Goal: Information Seeking & Learning: Learn about a topic

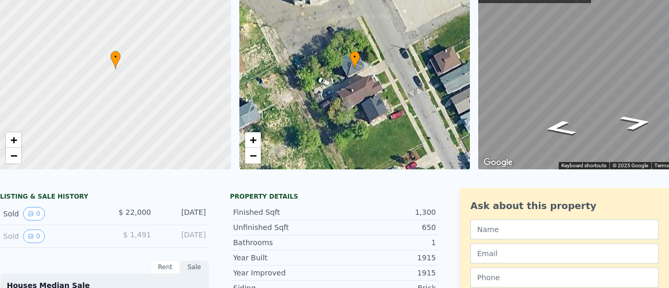
scroll to position [4, 0]
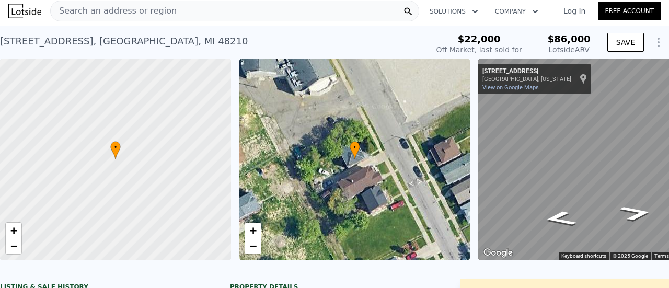
click at [264, 14] on div "Search an address or region" at bounding box center [234, 11] width 369 height 21
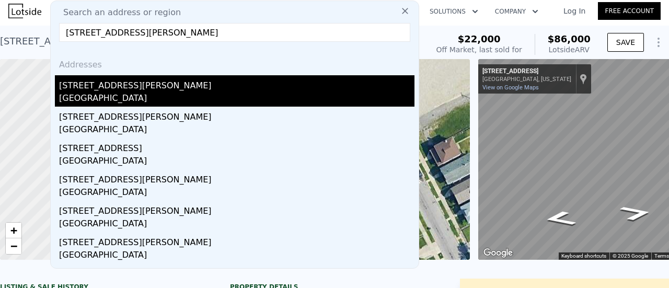
type input "[STREET_ADDRESS][PERSON_NAME]"
click at [107, 84] on div "[STREET_ADDRESS][PERSON_NAME]" at bounding box center [237, 83] width 356 height 17
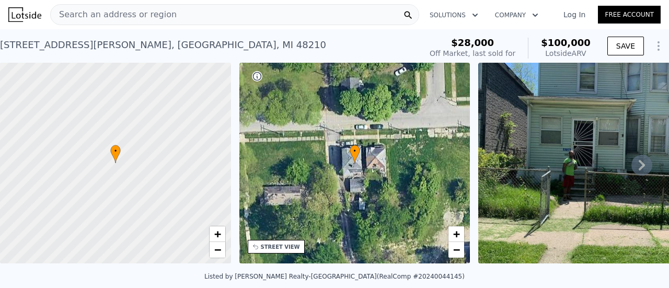
click at [180, 15] on div "Search an address or region" at bounding box center [234, 14] width 369 height 21
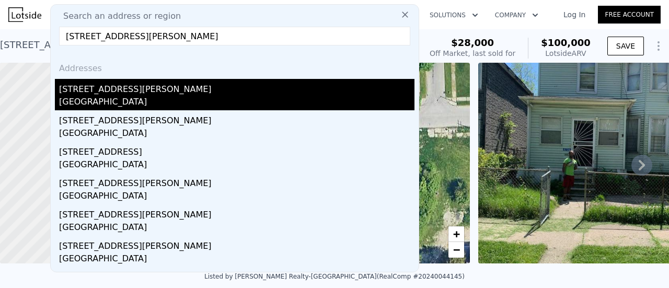
type input "[STREET_ADDRESS][PERSON_NAME]"
click at [118, 95] on div "[STREET_ADDRESS][PERSON_NAME]" at bounding box center [237, 87] width 356 height 17
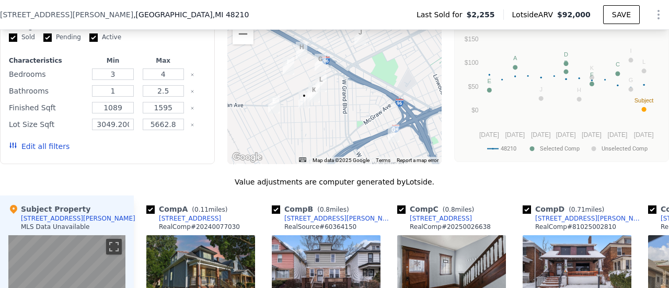
scroll to position [937, 0]
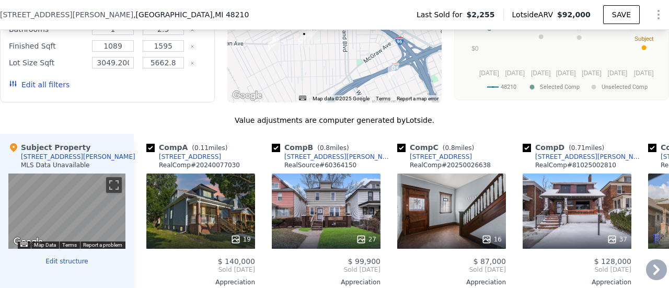
click at [648, 275] on icon at bounding box center [656, 269] width 21 height 21
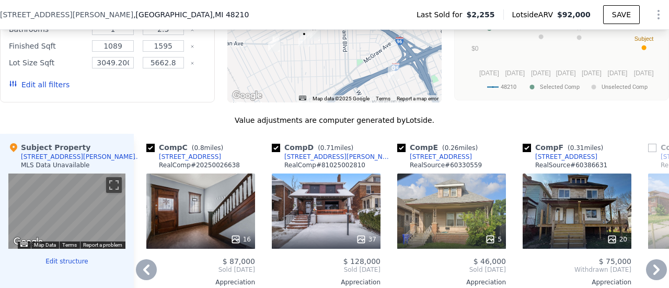
scroll to position [990, 0]
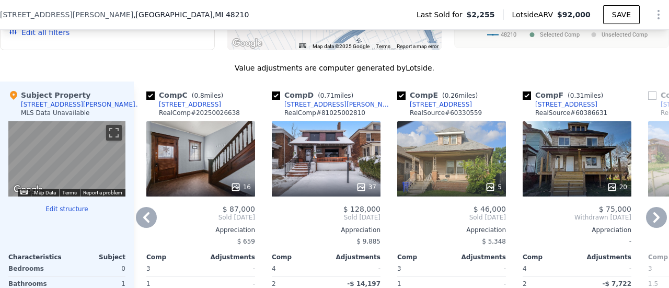
click at [646, 224] on icon at bounding box center [656, 217] width 21 height 21
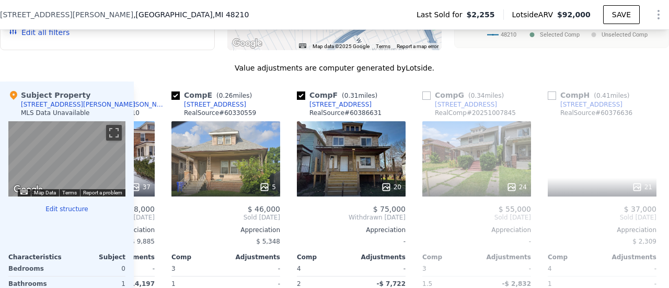
scroll to position [0, 502]
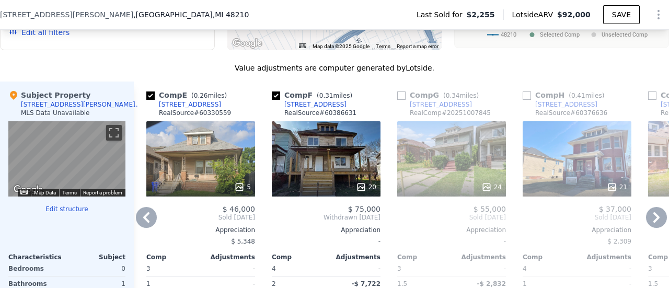
click at [467, 166] on div "24" at bounding box center [451, 158] width 109 height 75
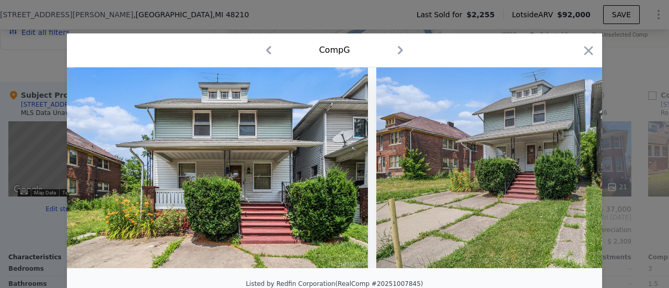
click at [484, 180] on img at bounding box center [527, 167] width 301 height 201
click at [398, 49] on icon "button" at bounding box center [400, 50] width 5 height 8
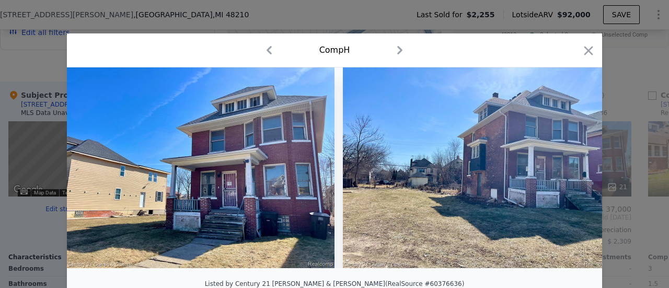
click at [398, 49] on icon "button" at bounding box center [400, 50] width 5 height 8
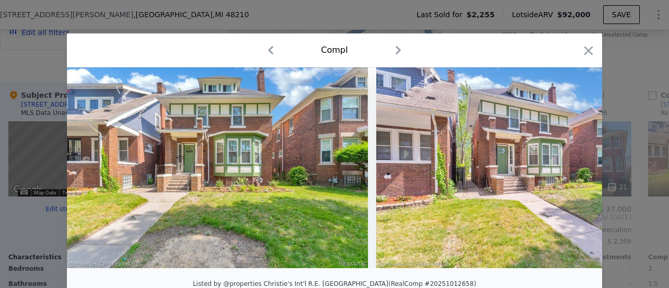
click at [396, 49] on icon "button" at bounding box center [398, 50] width 5 height 8
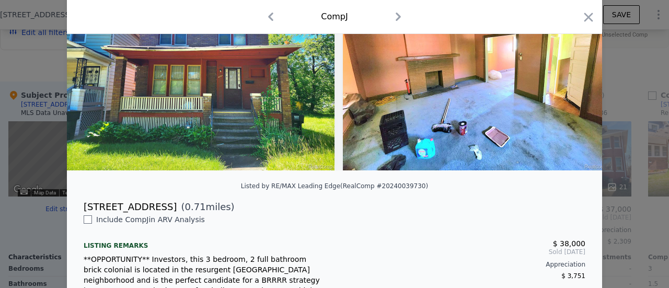
scroll to position [60, 0]
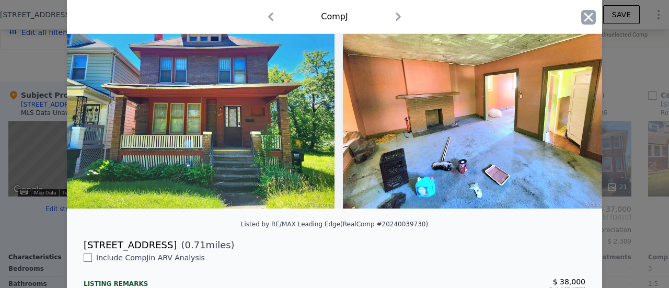
click at [587, 17] on icon "button" at bounding box center [589, 17] width 15 height 15
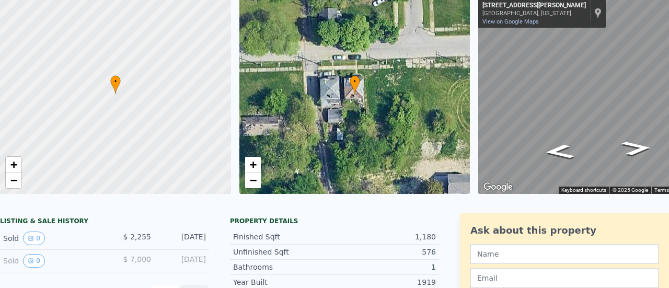
scroll to position [4, 0]
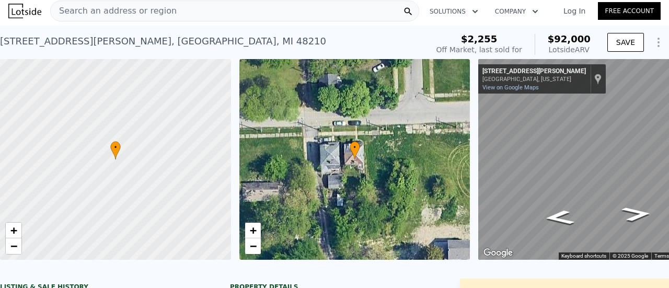
click at [208, 9] on div "Search an address or region" at bounding box center [234, 11] width 369 height 21
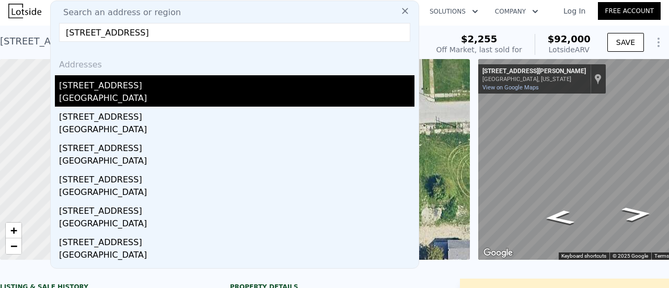
type input "[STREET_ADDRESS]"
click at [108, 89] on div "[STREET_ADDRESS]" at bounding box center [237, 83] width 356 height 17
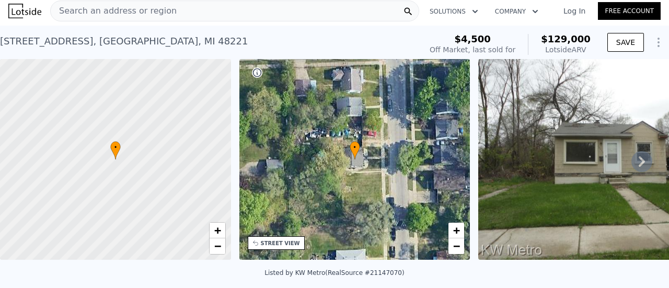
click at [636, 162] on icon at bounding box center [642, 161] width 21 height 21
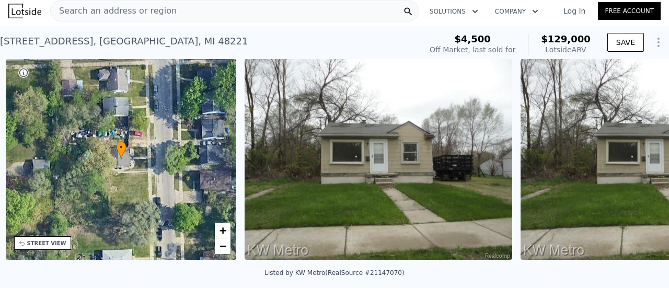
scroll to position [0, 243]
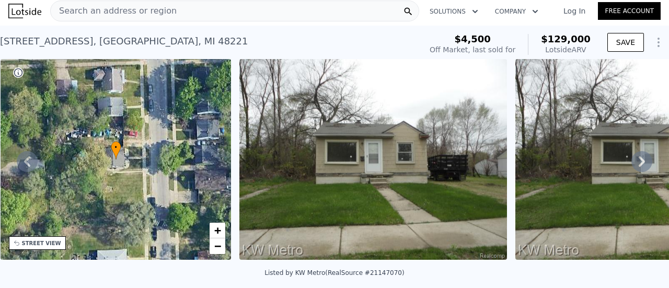
click at [637, 163] on icon at bounding box center [642, 161] width 21 height 21
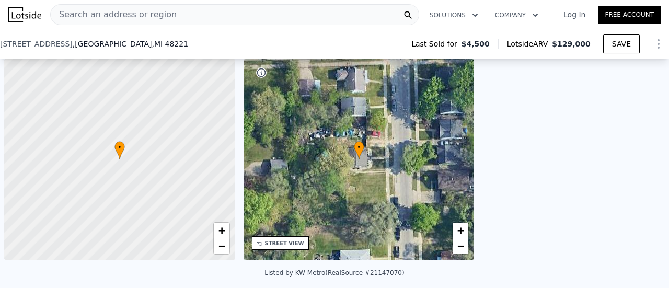
scroll to position [0, 4]
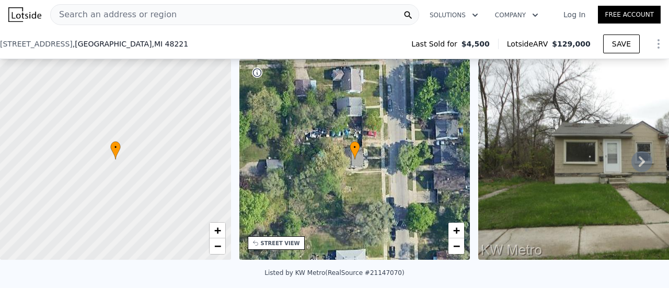
click at [178, 20] on div "Search an address or region" at bounding box center [234, 14] width 369 height 21
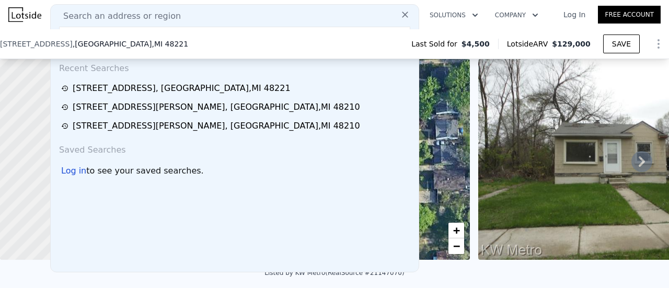
click at [180, 22] on div "Search an address or region Recent Searches [STREET_ADDRESS][GEOGRAPHIC_DATA][S…" at bounding box center [234, 138] width 369 height 268
drag, startPoint x: 173, startPoint y: 21, endPoint x: 142, endPoint y: 17, distance: 30.6
click at [142, 17] on span "Search an address or region" at bounding box center [118, 16] width 126 height 13
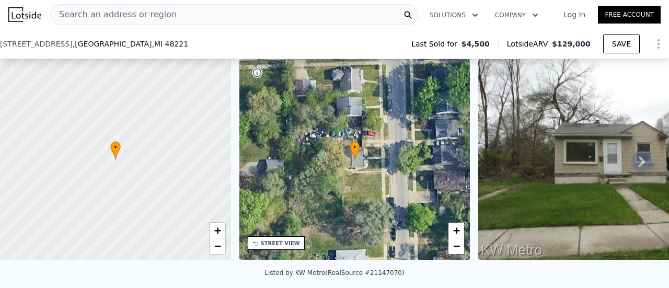
click at [141, 47] on div "[STREET_ADDRESS] Last Sold for $4,500 Lotside ARV $129,000 SAVE" at bounding box center [334, 43] width 669 height 29
click at [405, 13] on icon at bounding box center [408, 15] width 10 height 10
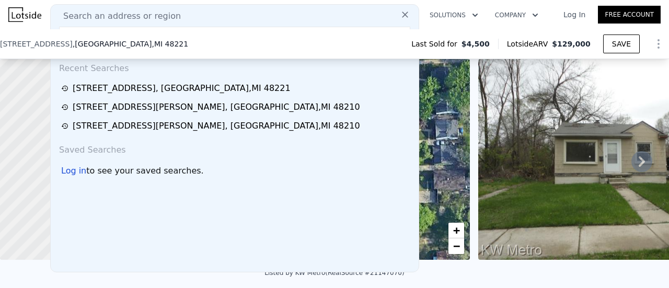
click at [181, 15] on div "Search an address or region" at bounding box center [235, 16] width 360 height 13
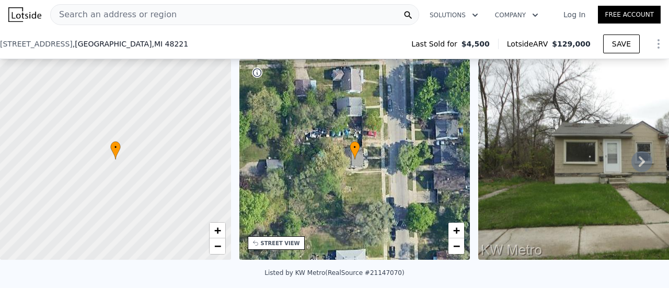
click at [174, 50] on div "[STREET_ADDRESS] Last Sold for $4,500 Lotside ARV $129,000 SAVE" at bounding box center [334, 43] width 669 height 29
click at [167, 14] on div "Search an address or region" at bounding box center [234, 14] width 369 height 21
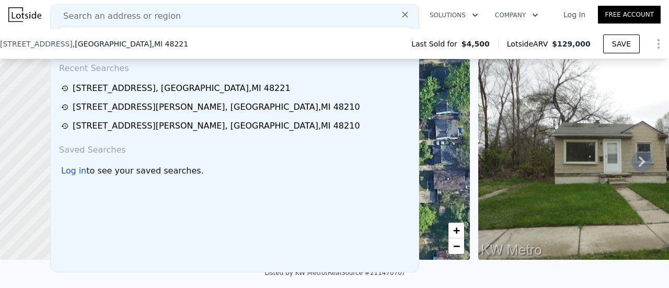
click at [167, 16] on div "Search an address or region" at bounding box center [235, 16] width 360 height 13
drag, startPoint x: 167, startPoint y: 16, endPoint x: 156, endPoint y: 29, distance: 16.7
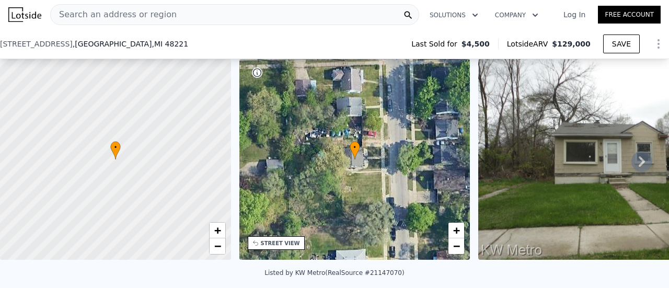
drag, startPoint x: 156, startPoint y: 29, endPoint x: 150, endPoint y: 43, distance: 16.1
drag, startPoint x: 150, startPoint y: 43, endPoint x: 145, endPoint y: 27, distance: 17.3
click at [145, 29] on nav "Search an address or region Solutions Company Open main menu Log In Free Account" at bounding box center [334, 14] width 669 height 29
click at [167, 14] on div "Search an address or region" at bounding box center [234, 14] width 369 height 21
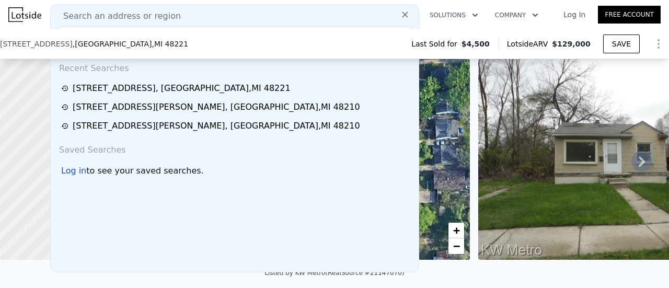
drag, startPoint x: 146, startPoint y: 15, endPoint x: 122, endPoint y: 13, distance: 24.1
click at [127, 16] on span "Search an address or region" at bounding box center [118, 16] width 126 height 13
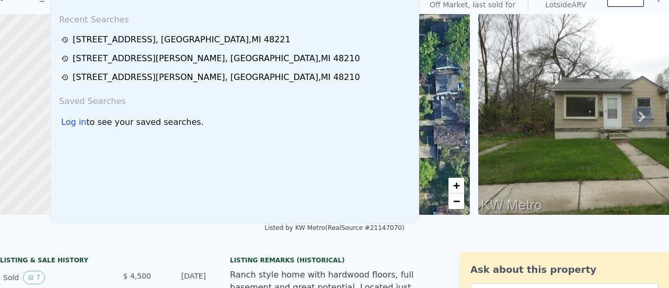
scroll to position [0, 0]
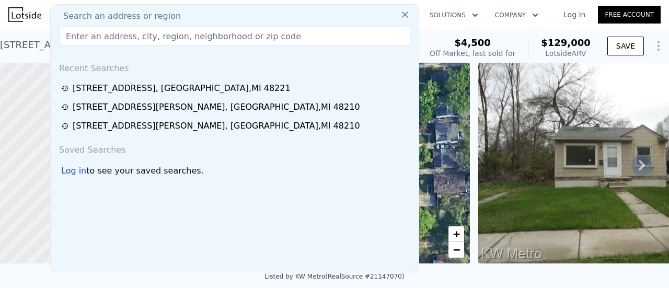
click at [402, 15] on icon at bounding box center [405, 14] width 10 height 10
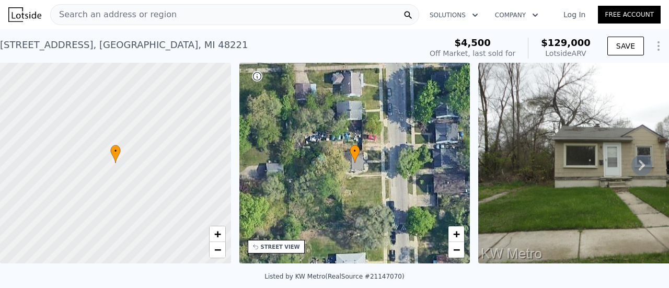
click at [264, 13] on div "Search an address or region" at bounding box center [234, 14] width 369 height 21
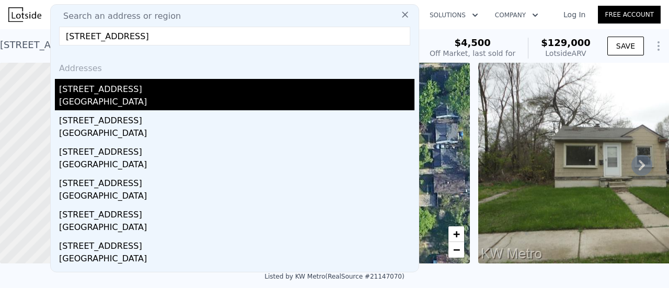
type input "[STREET_ADDRESS]"
click at [112, 93] on div "[STREET_ADDRESS]" at bounding box center [237, 87] width 356 height 17
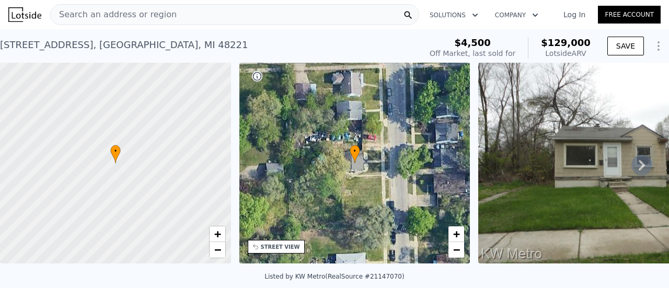
click at [161, 14] on span "Search an address or region" at bounding box center [114, 14] width 126 height 13
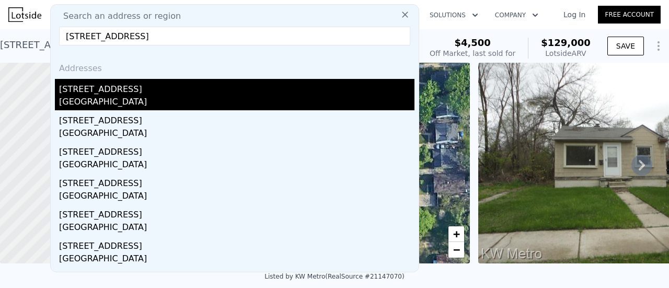
type input "[STREET_ADDRESS]"
click at [115, 102] on div "[GEOGRAPHIC_DATA]" at bounding box center [237, 103] width 356 height 15
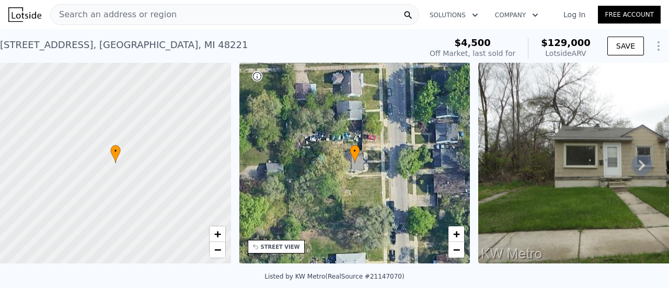
click at [129, 14] on span "Search an address or region" at bounding box center [114, 14] width 126 height 13
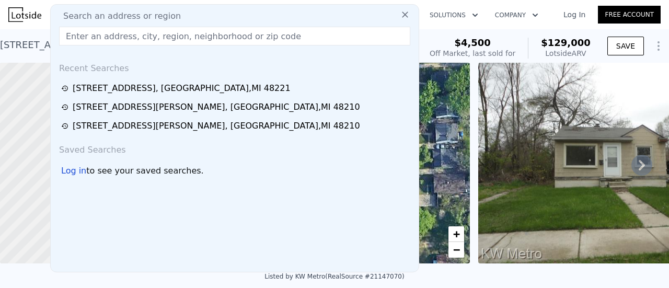
drag, startPoint x: 134, startPoint y: 37, endPoint x: 159, endPoint y: 38, distance: 25.1
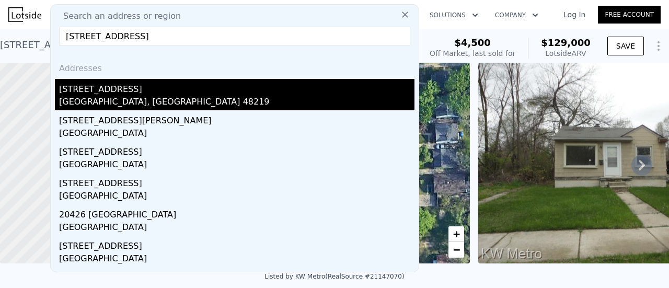
type input "[STREET_ADDRESS]"
click at [122, 94] on div "[STREET_ADDRESS]" at bounding box center [237, 87] width 356 height 17
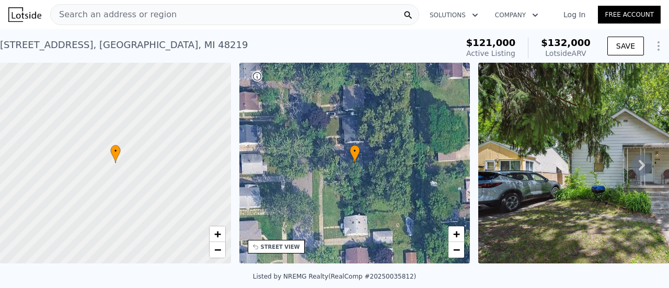
click at [171, 15] on div "Search an address or region" at bounding box center [234, 14] width 369 height 21
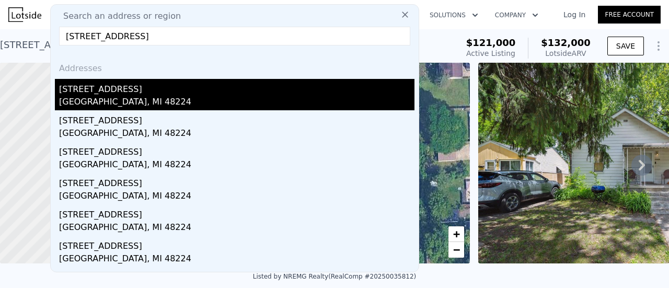
type input "[STREET_ADDRESS]"
click at [115, 93] on div "[STREET_ADDRESS]" at bounding box center [237, 87] width 356 height 17
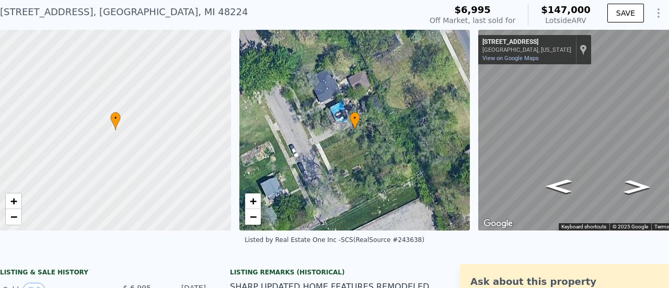
scroll to position [4, 0]
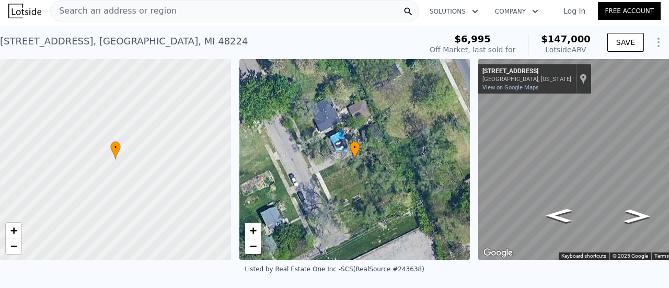
click at [212, 13] on div "Search an address or region" at bounding box center [234, 11] width 369 height 21
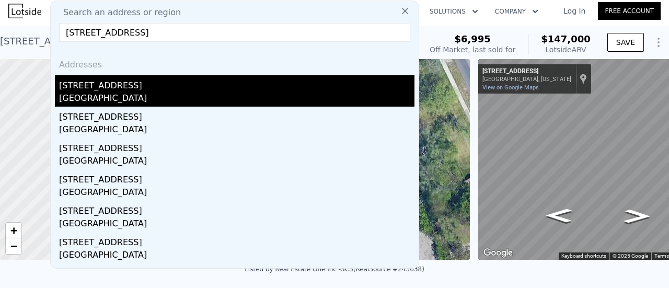
type input "[STREET_ADDRESS]"
click at [119, 90] on div "[STREET_ADDRESS]" at bounding box center [237, 83] width 356 height 17
